Goal: Navigation & Orientation: Go to known website

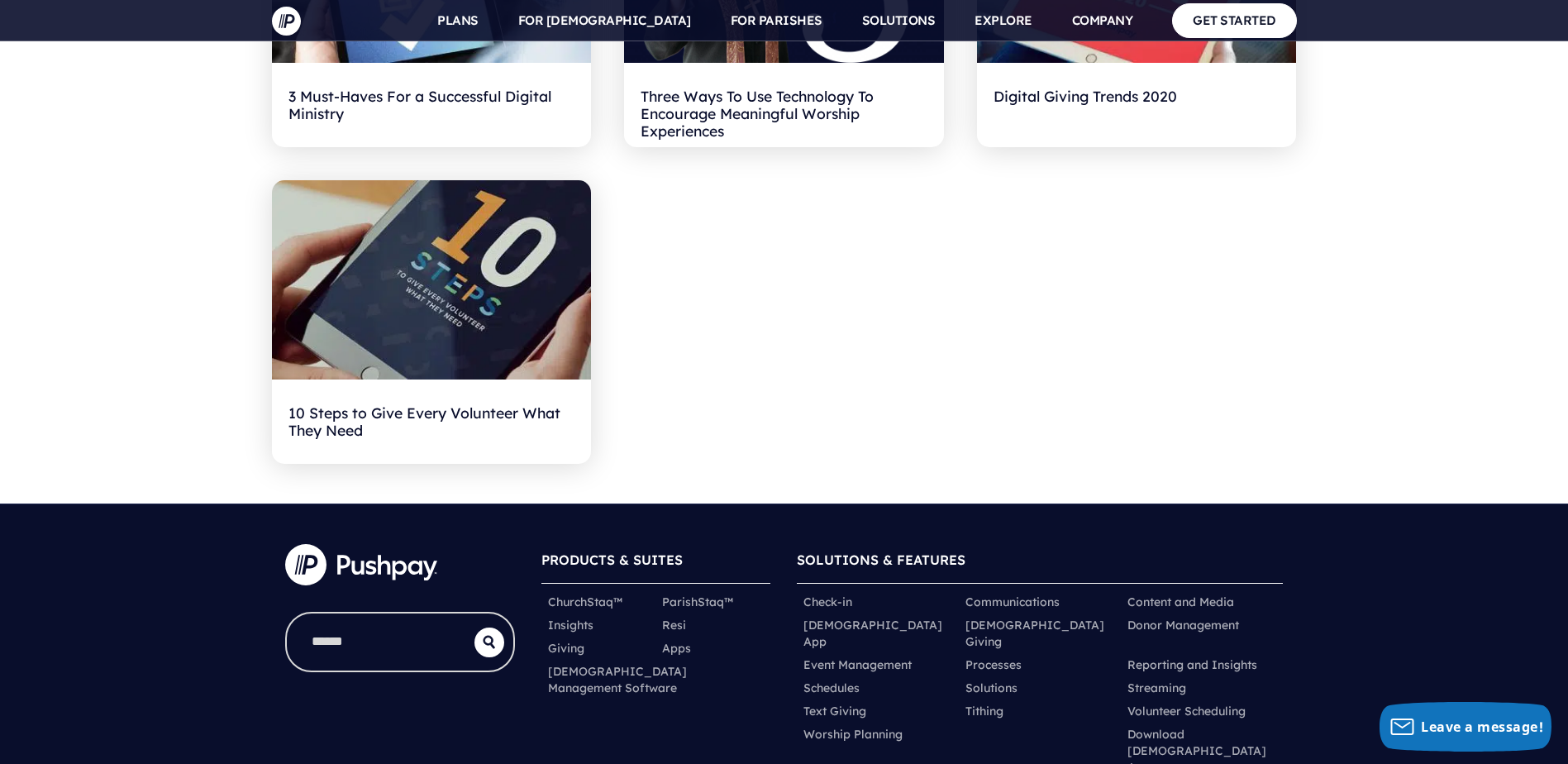
scroll to position [7426, 0]
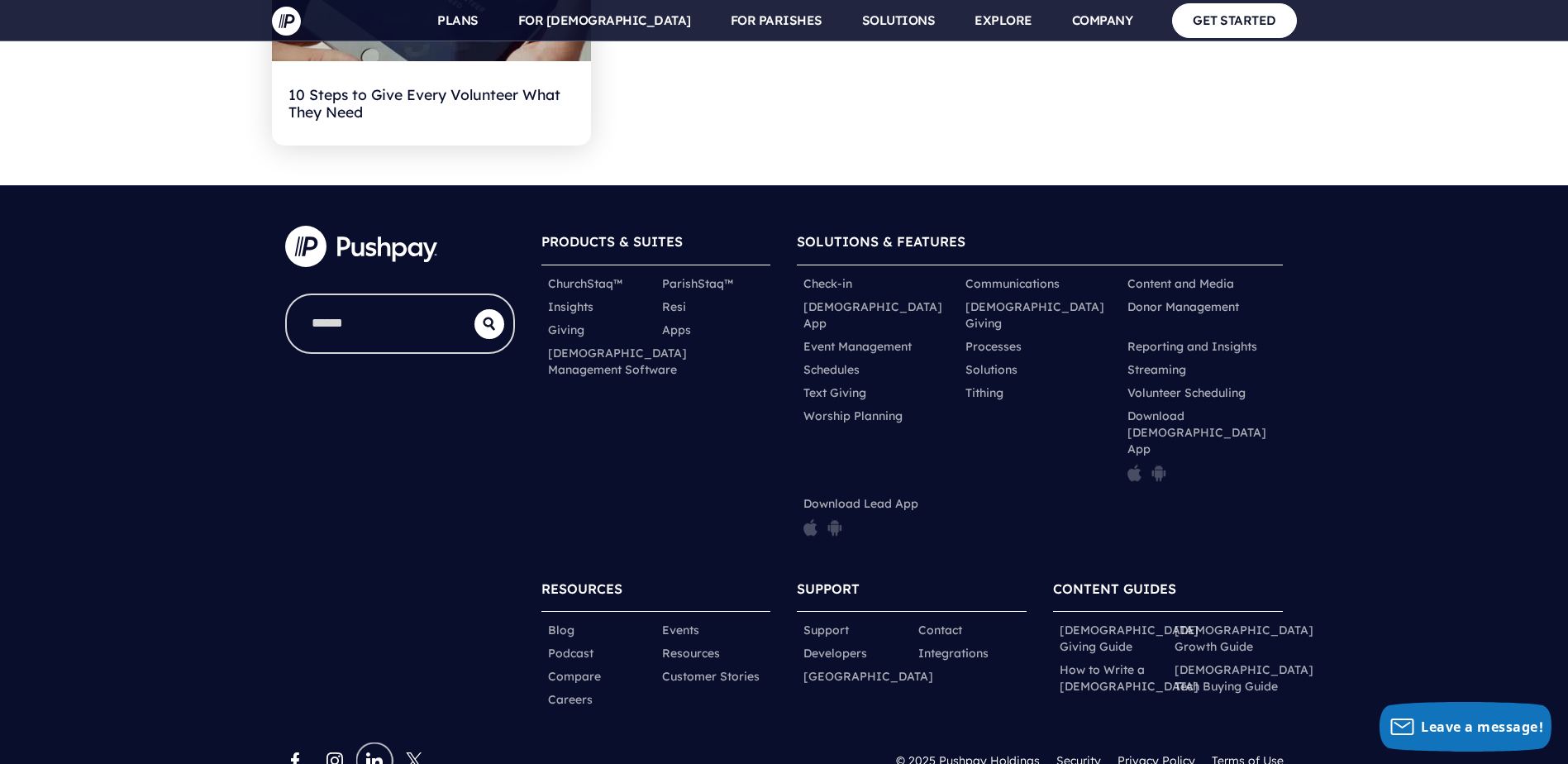
click at [375, 751] on link "linkedin [#161] Created with Sketch." at bounding box center [374, 760] width 20 height 20
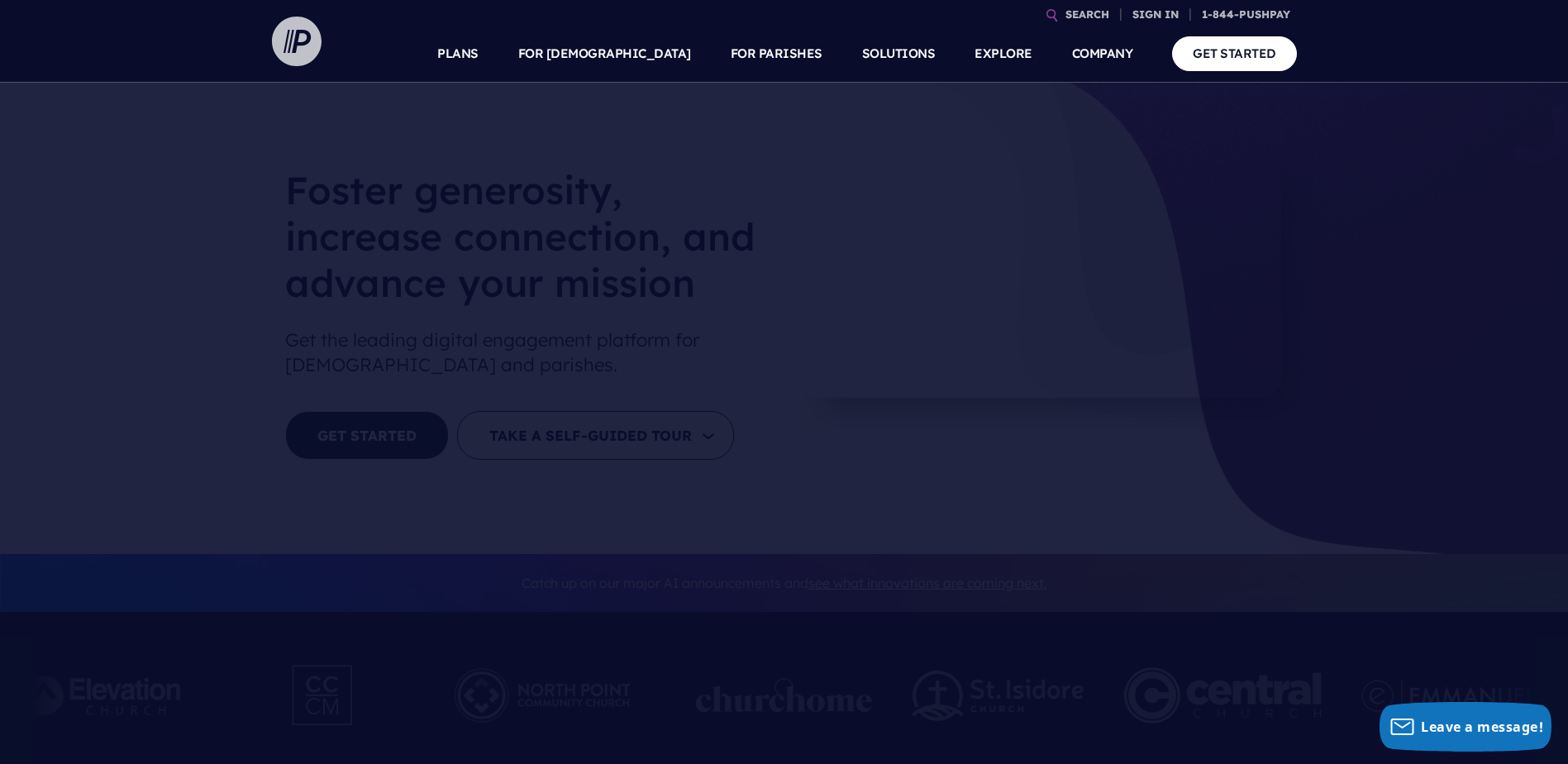
click at [294, 36] on img at bounding box center [297, 41] width 50 height 50
